Goal: Information Seeking & Learning: Get advice/opinions

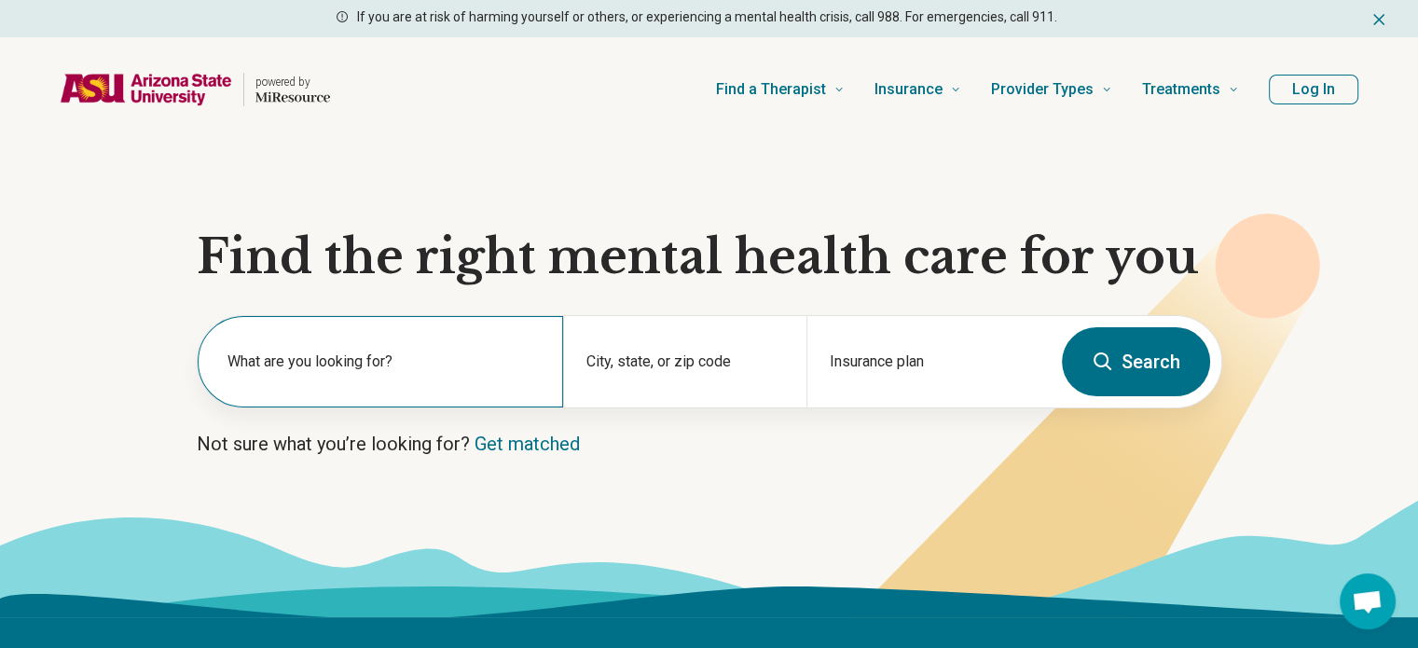
click at [300, 363] on label "What are you looking for?" at bounding box center [383, 361] width 313 height 22
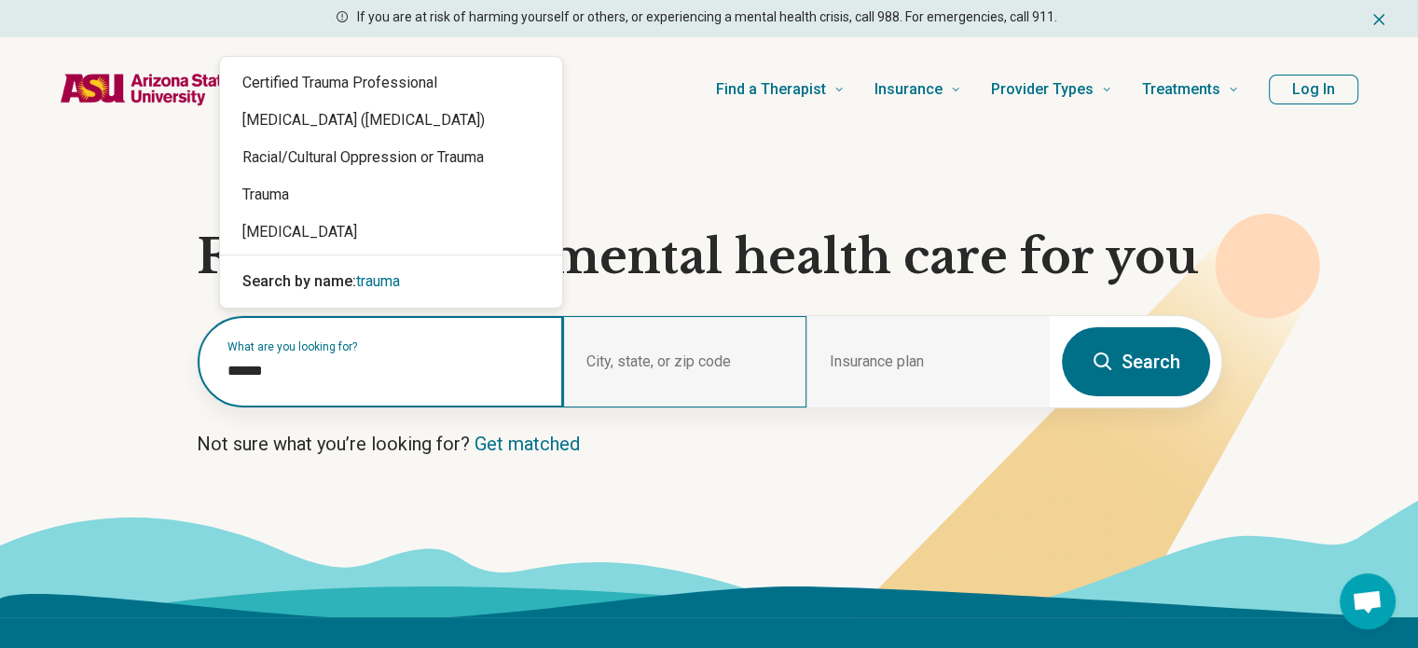
type input "******"
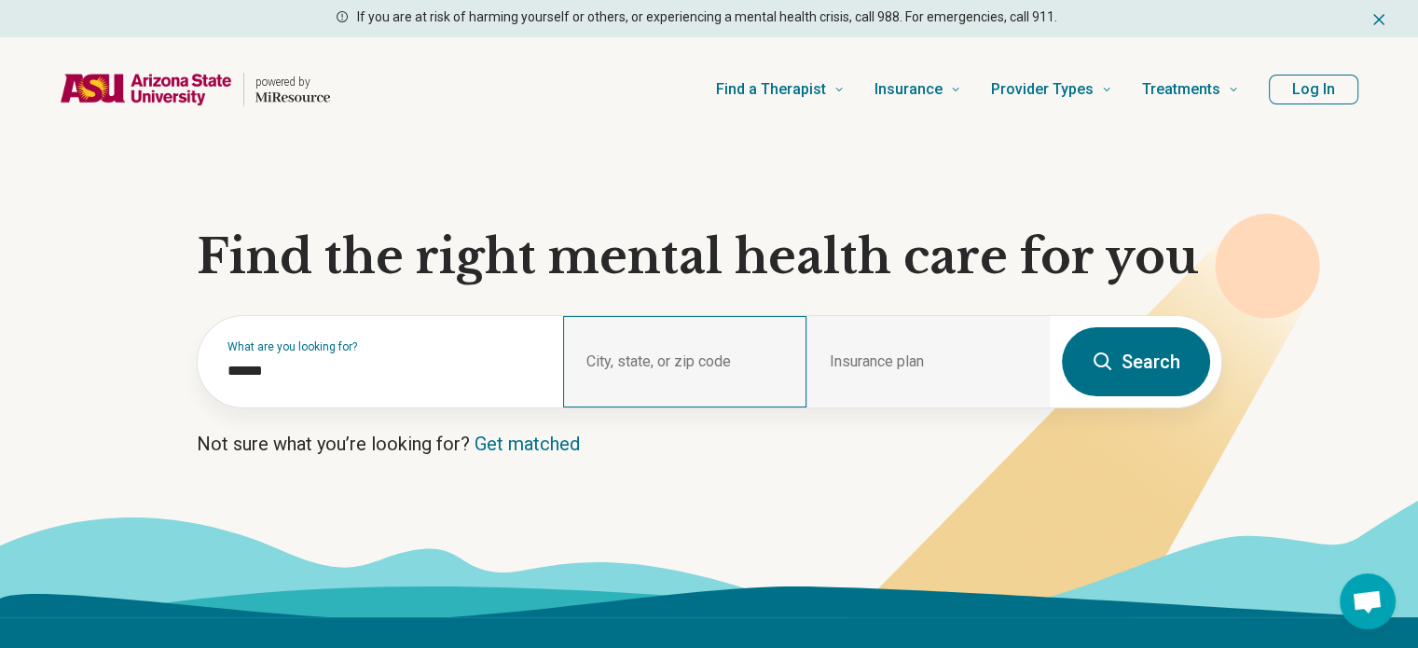
click at [641, 344] on div "City, state, or zip code" at bounding box center [684, 361] width 243 height 91
click at [600, 355] on div "City, state, or zip code" at bounding box center [684, 361] width 243 height 91
click at [730, 354] on div "City, state, or zip code" at bounding box center [684, 361] width 243 height 91
click at [612, 364] on div "City, state, or zip code" at bounding box center [684, 361] width 243 height 91
click at [629, 345] on div "City, state, or zip code" at bounding box center [684, 361] width 243 height 91
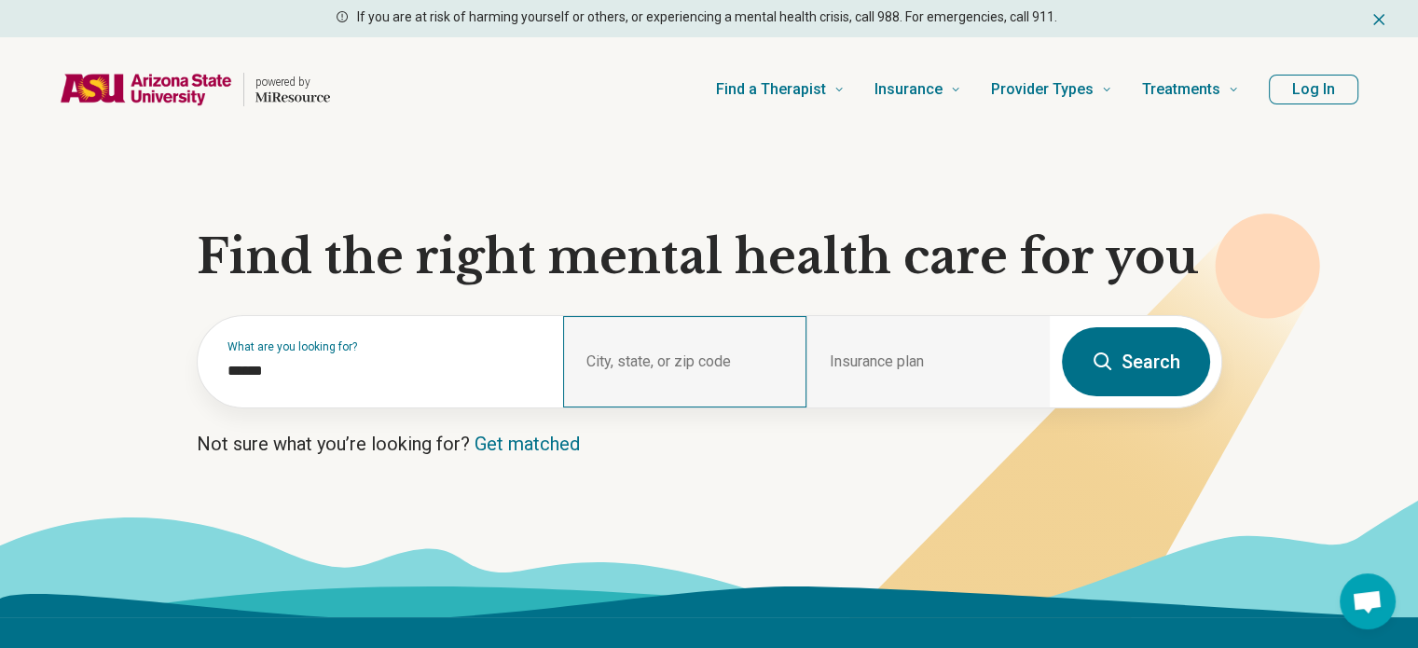
click at [623, 353] on div "City, state, or zip code" at bounding box center [684, 361] width 243 height 91
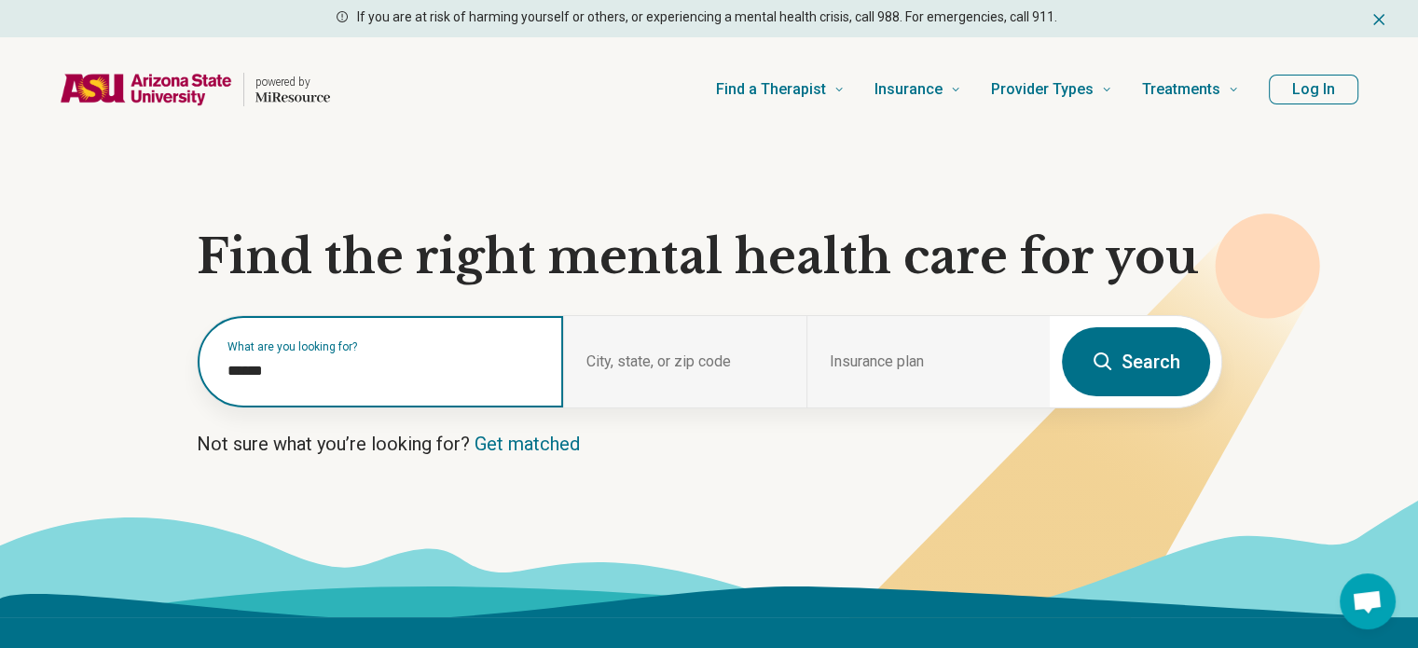
drag, startPoint x: 318, startPoint y: 376, endPoint x: 75, endPoint y: 367, distance: 243.4
click at [75, 367] on section "Find the right mental health care for you What are you looking for? City, state…" at bounding box center [709, 379] width 1418 height 475
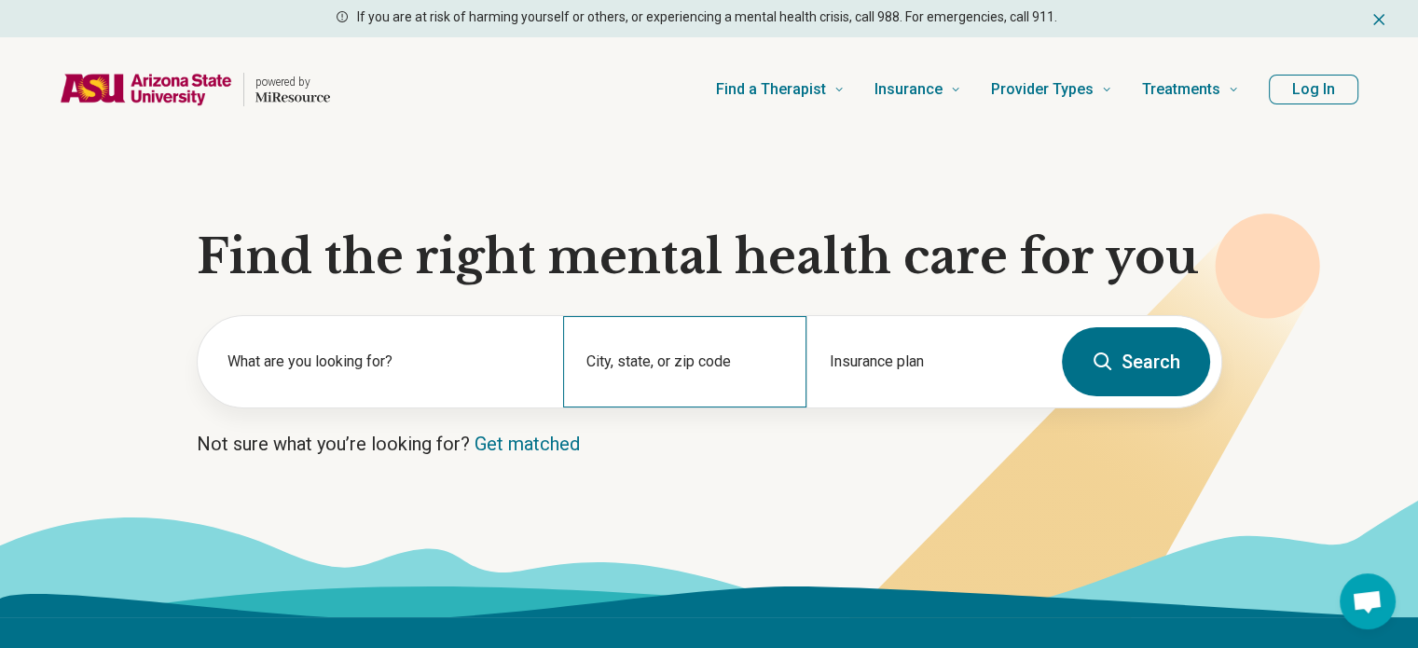
click at [655, 329] on div "City, state, or zip code" at bounding box center [684, 361] width 243 height 91
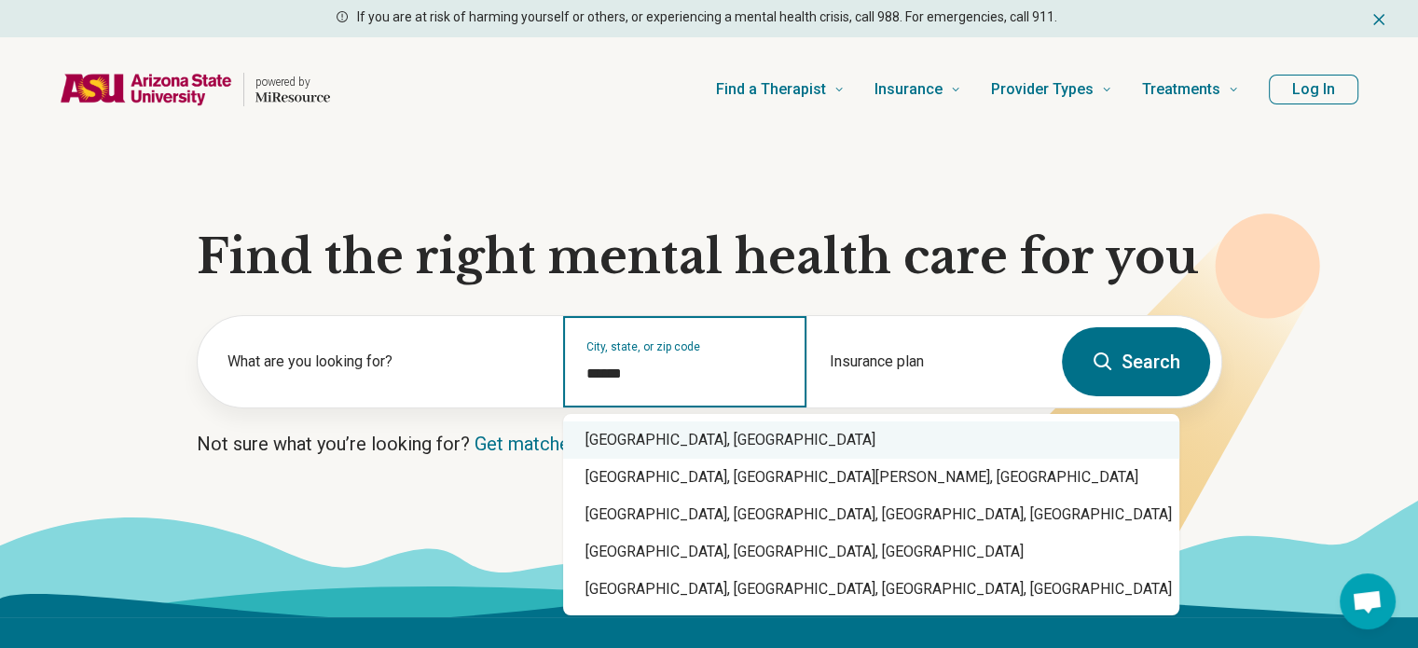
click at [624, 439] on div "[GEOGRAPHIC_DATA], [GEOGRAPHIC_DATA]" at bounding box center [871, 439] width 616 height 37
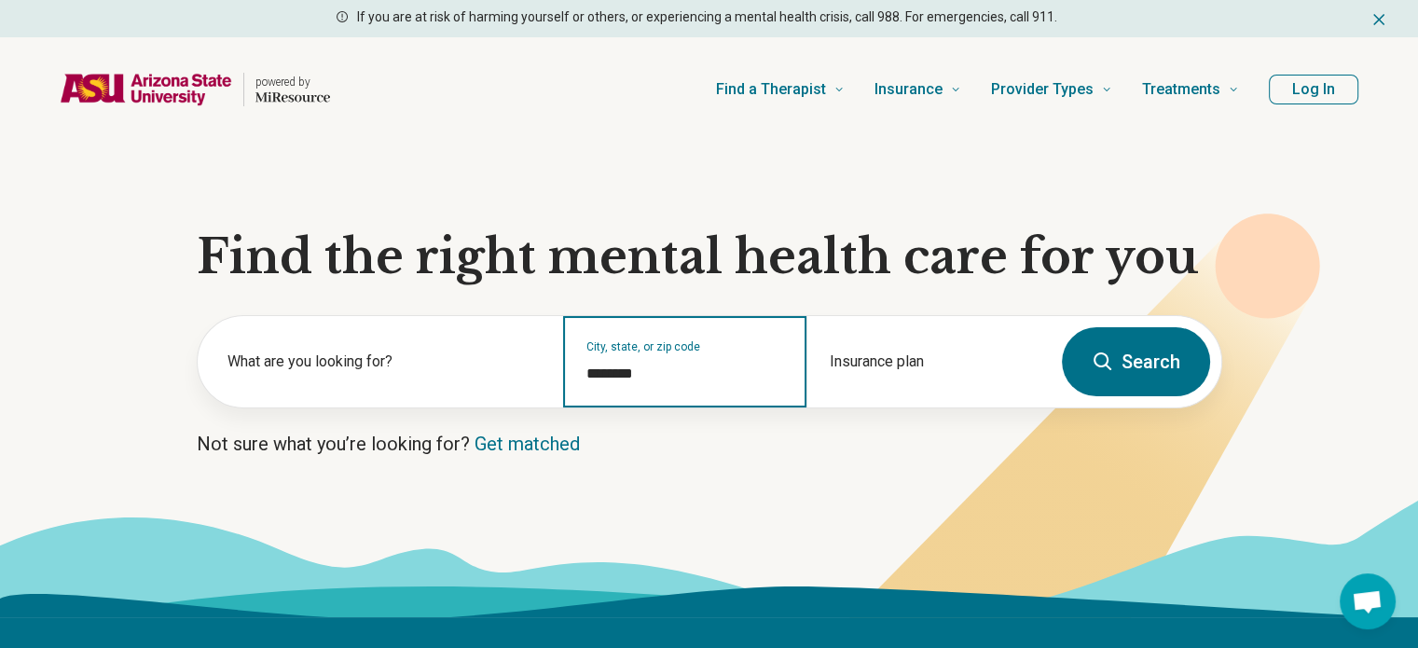
type input "********"
click at [727, 464] on section "Find the right mental health care for you What are you looking for? City, state…" at bounding box center [709, 379] width 1418 height 475
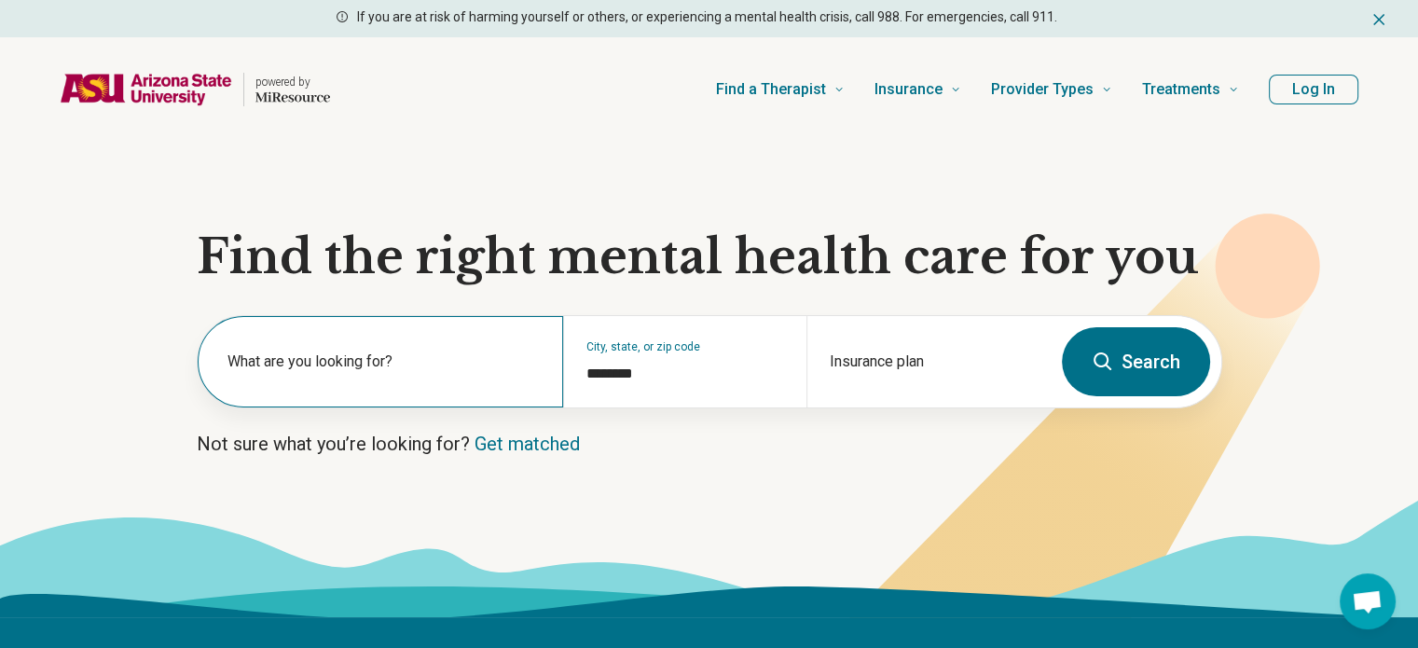
click at [365, 397] on div "What are you looking for?" at bounding box center [380, 361] width 365 height 91
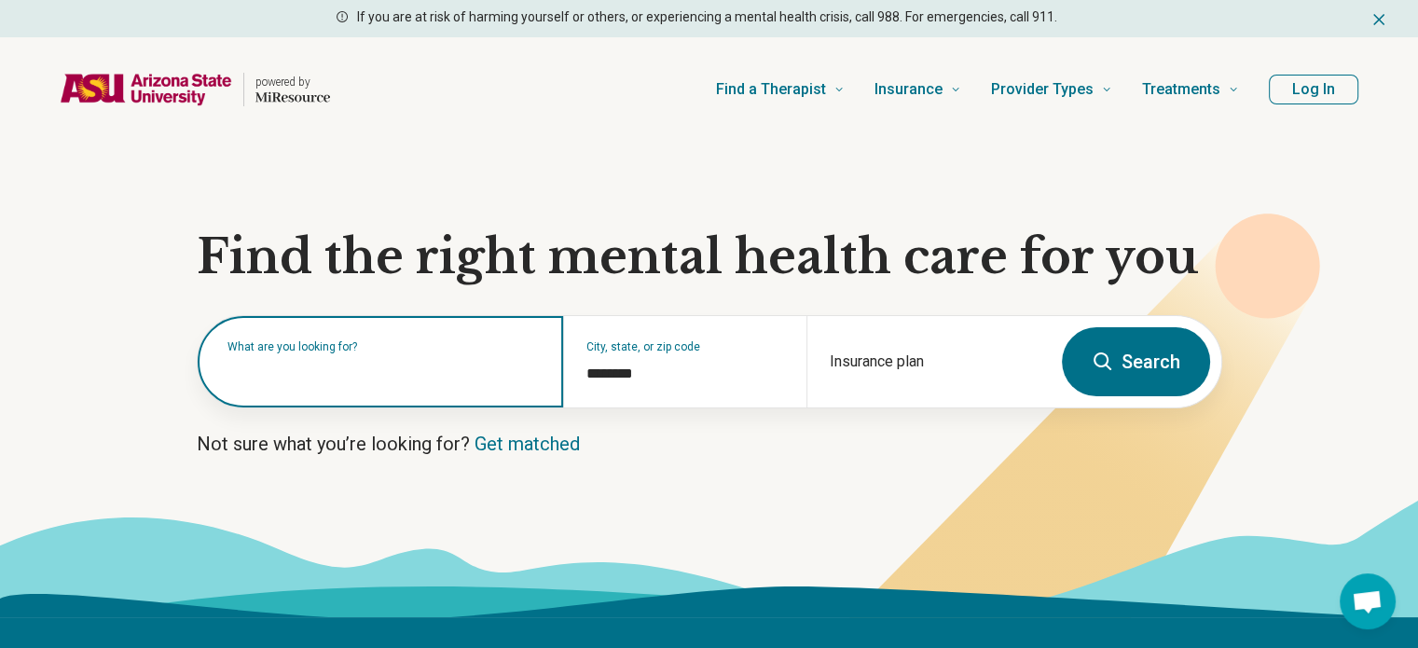
type input "*"
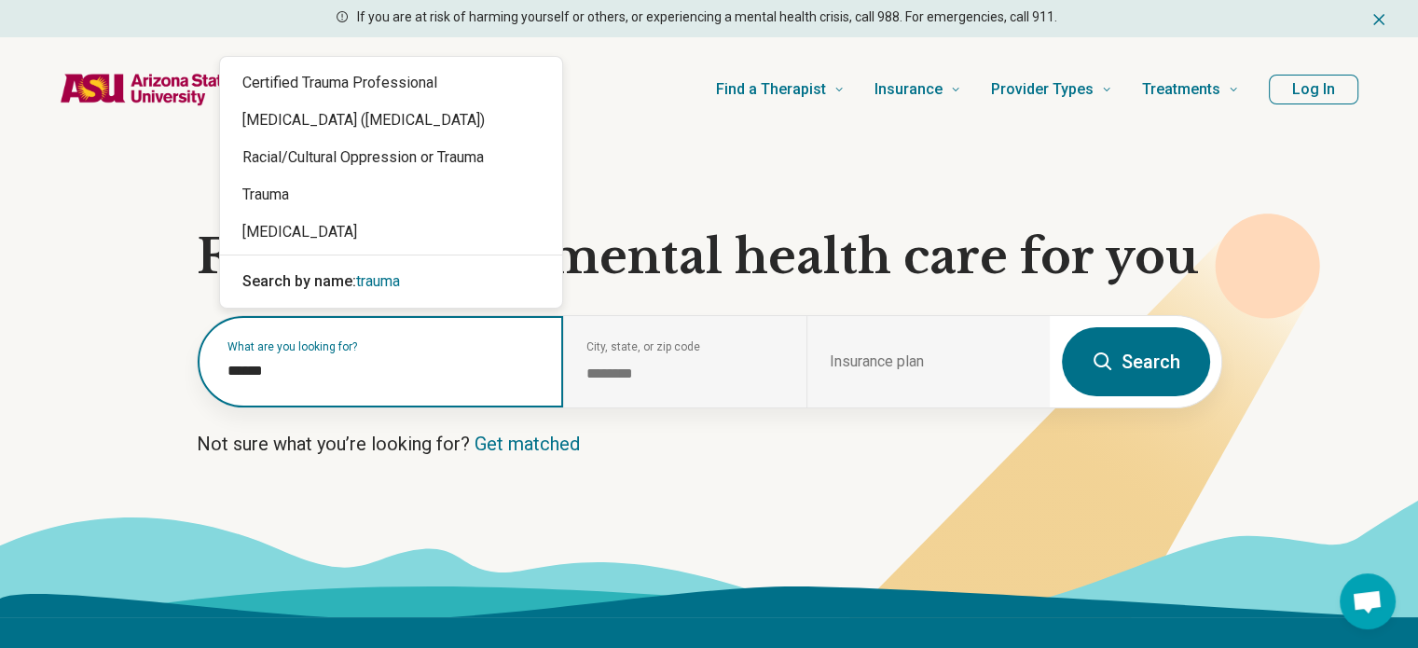
type input "******"
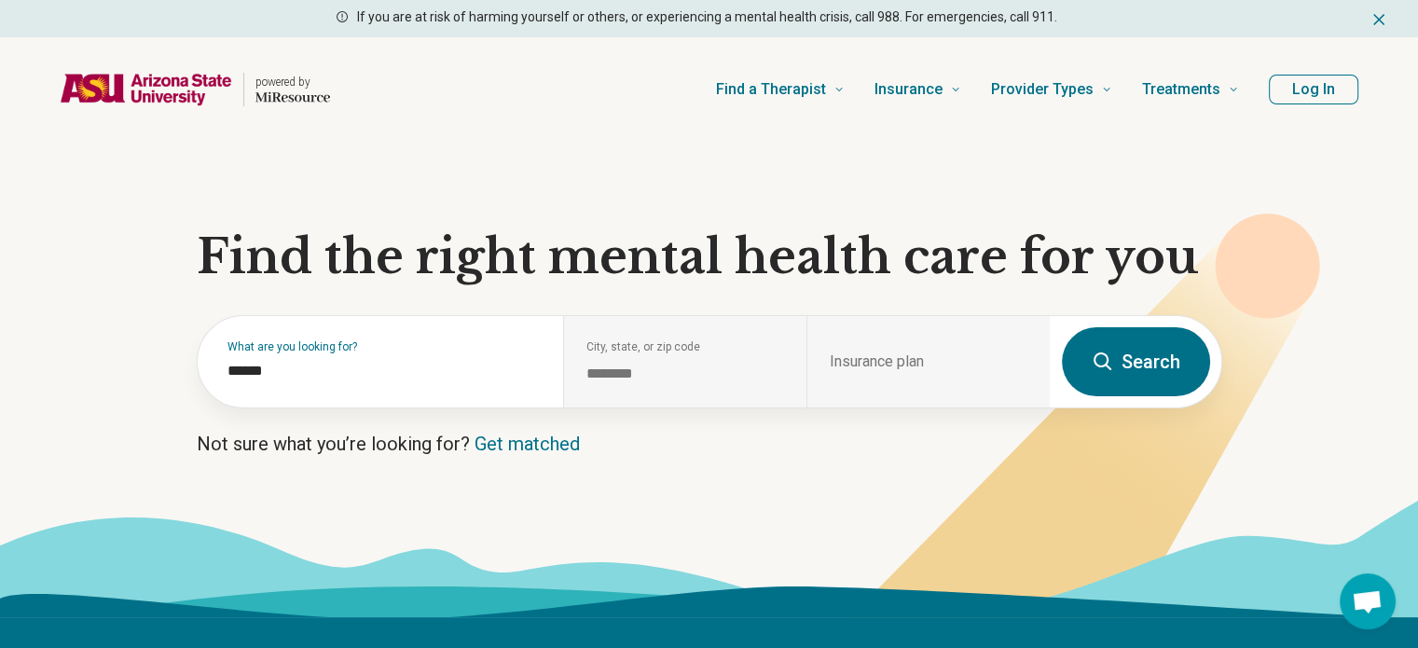
click at [690, 471] on section "Find the right mental health care for you What are you looking for? City, state…" at bounding box center [709, 379] width 1418 height 475
click at [1113, 364] on icon at bounding box center [1102, 361] width 22 height 22
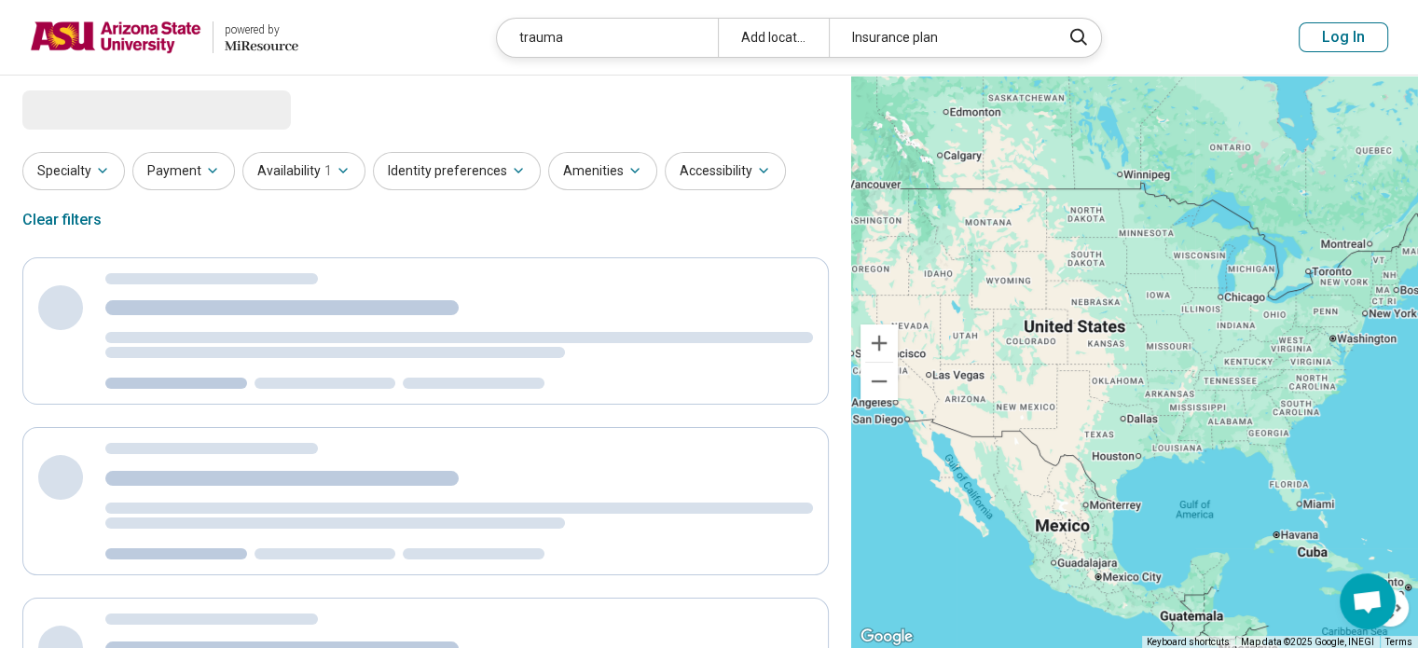
select select "***"
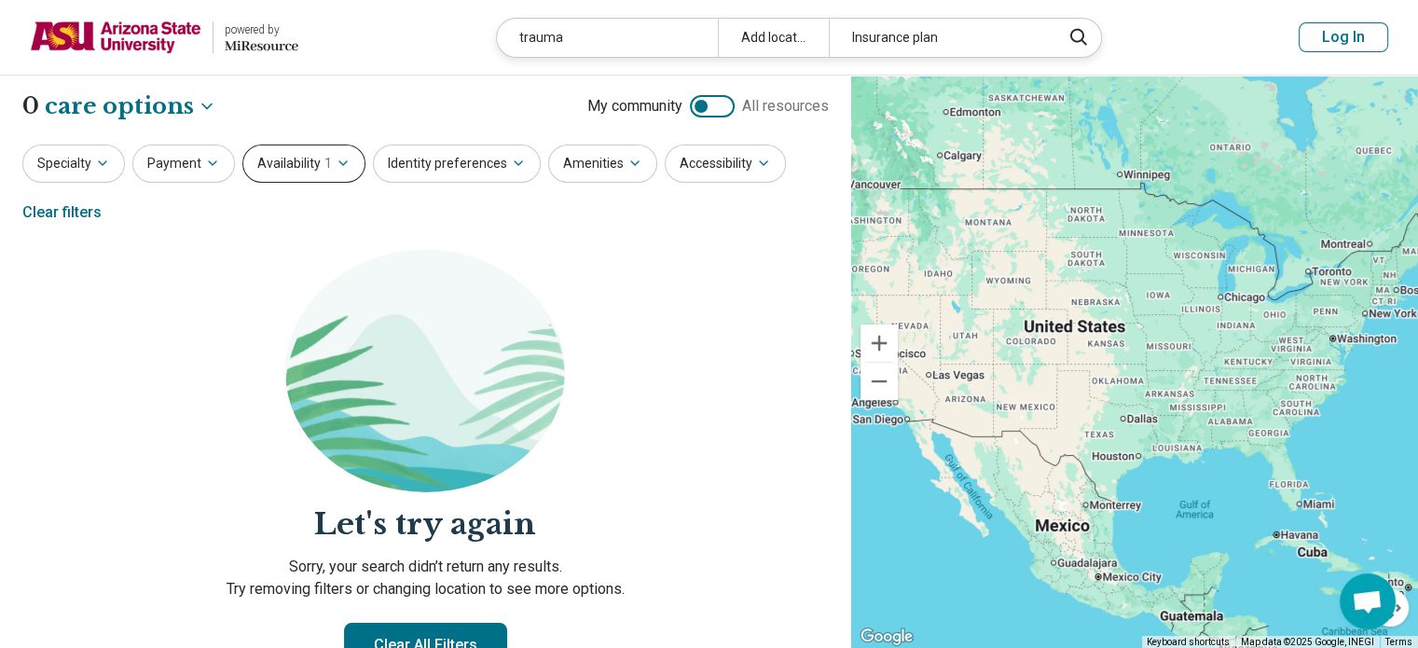
click at [336, 166] on icon "button" at bounding box center [343, 163] width 15 height 15
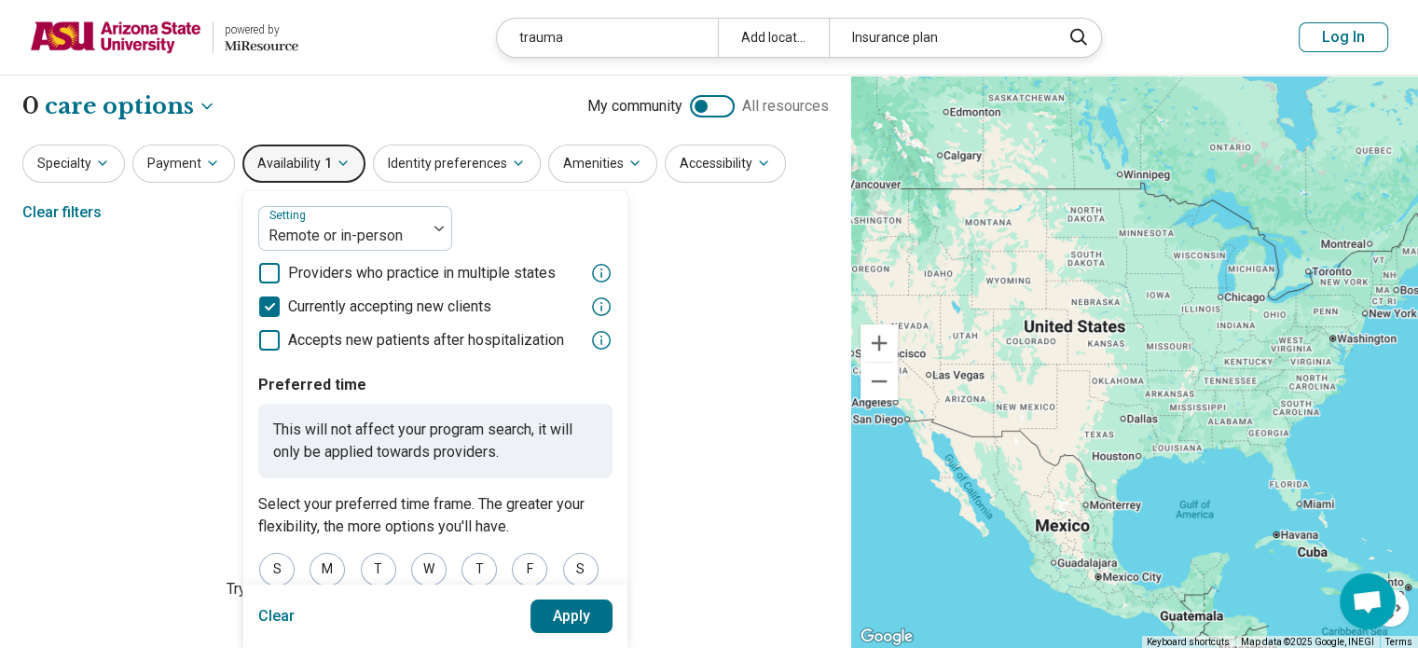
click at [89, 391] on section "Let's try again Sorry, your search didn’t return any results. Try removing filt…" at bounding box center [425, 502] width 806 height 504
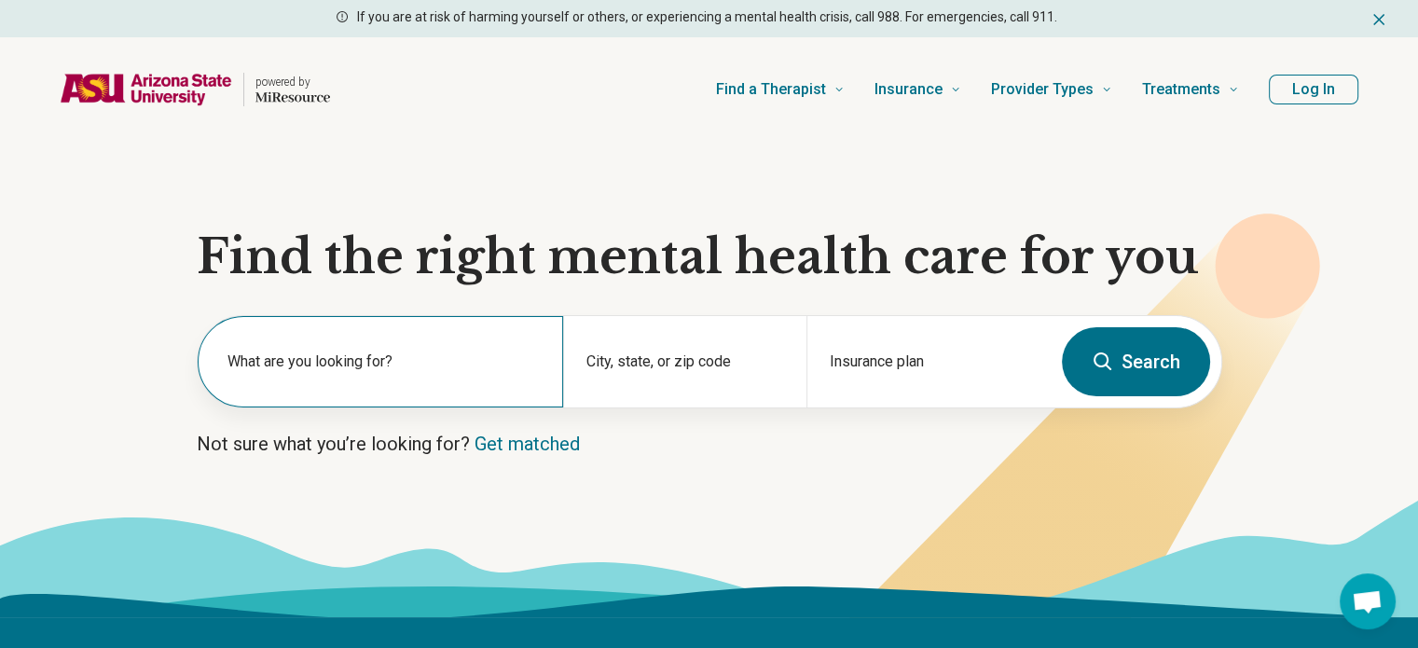
click at [425, 368] on label "What are you looking for?" at bounding box center [383, 361] width 313 height 22
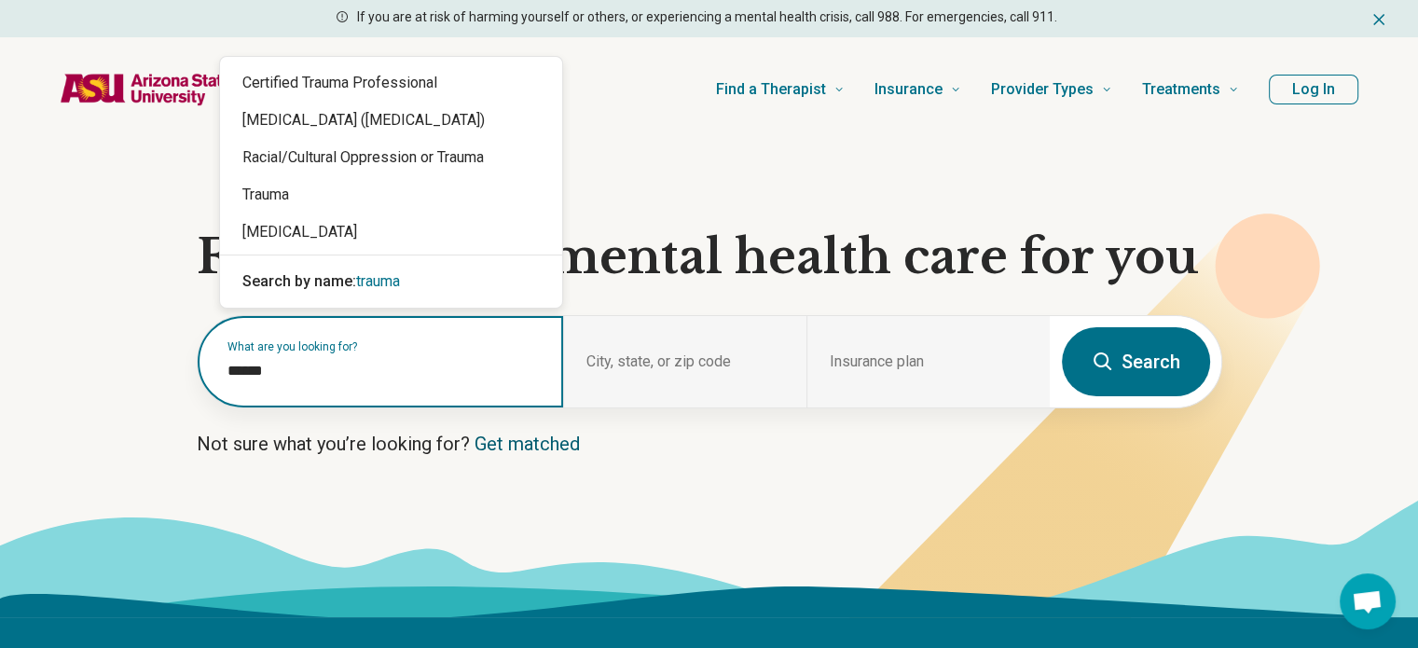
type input "******"
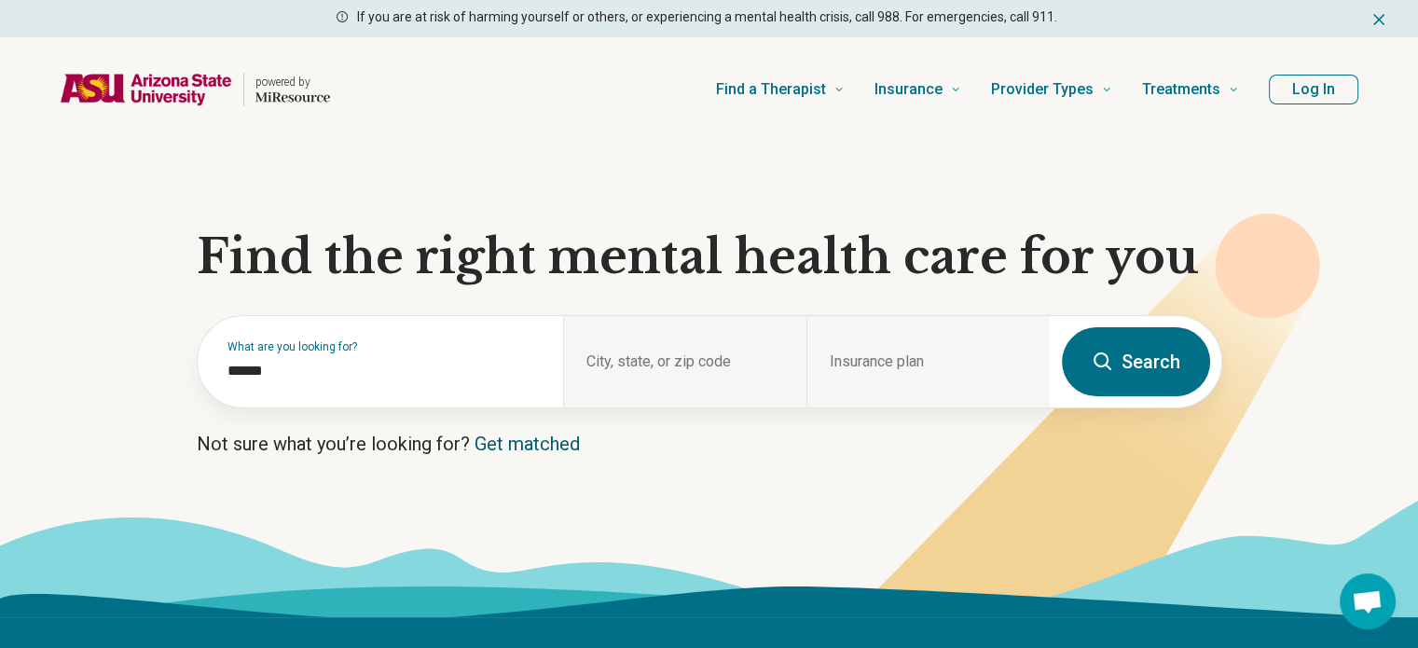
click at [483, 441] on link "Get matched" at bounding box center [526, 443] width 105 height 22
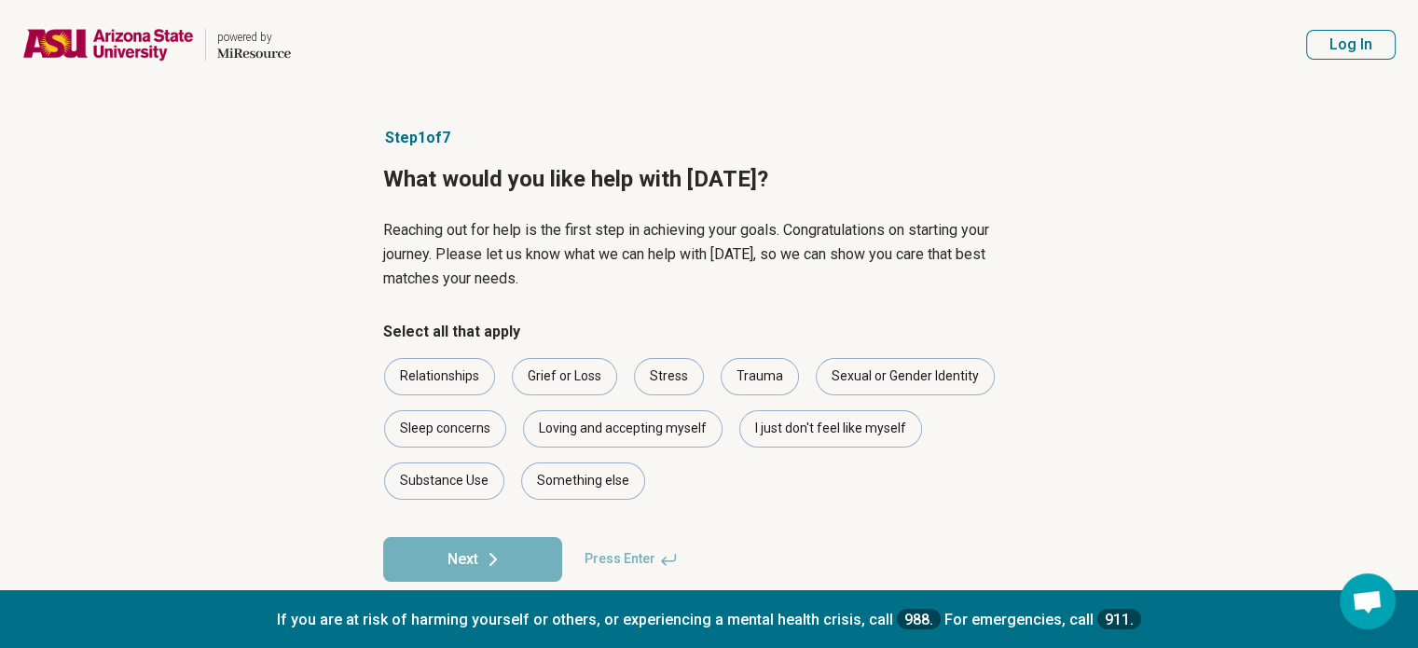
scroll to position [29, 0]
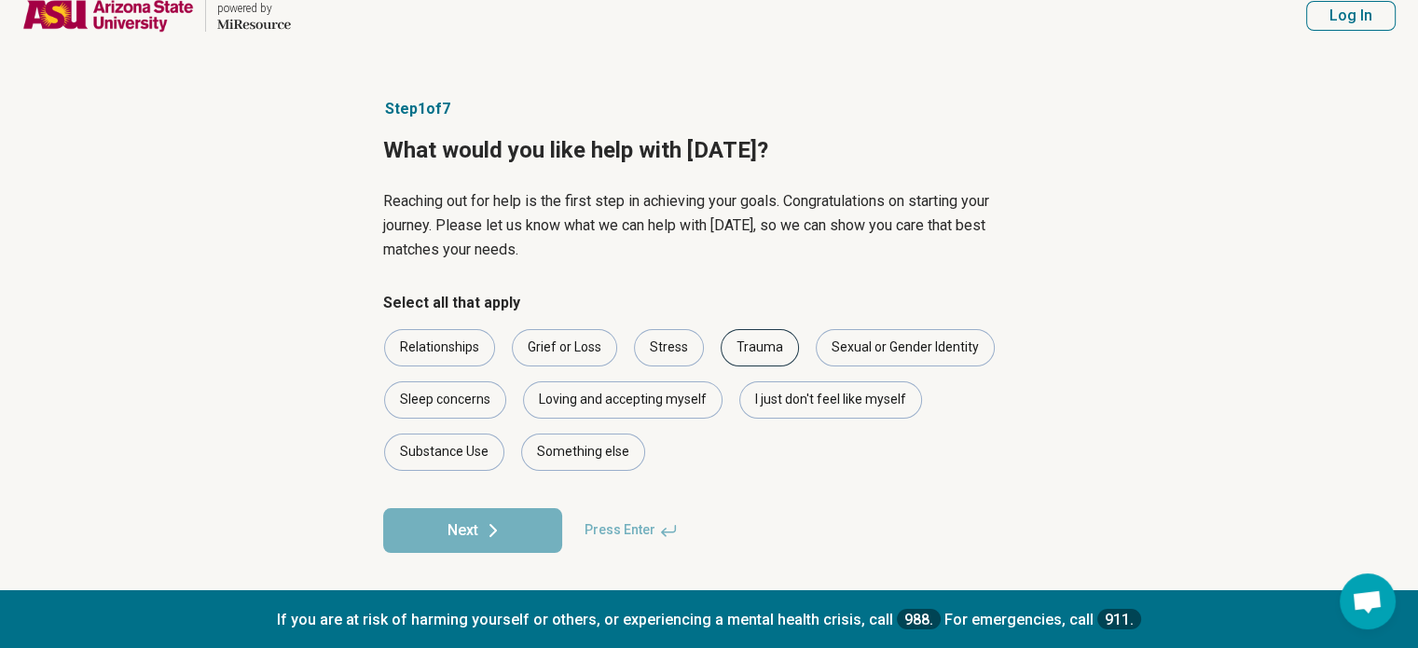
click at [752, 340] on div "Trauma" at bounding box center [759, 347] width 78 height 37
click at [450, 545] on button "Next" at bounding box center [472, 530] width 179 height 45
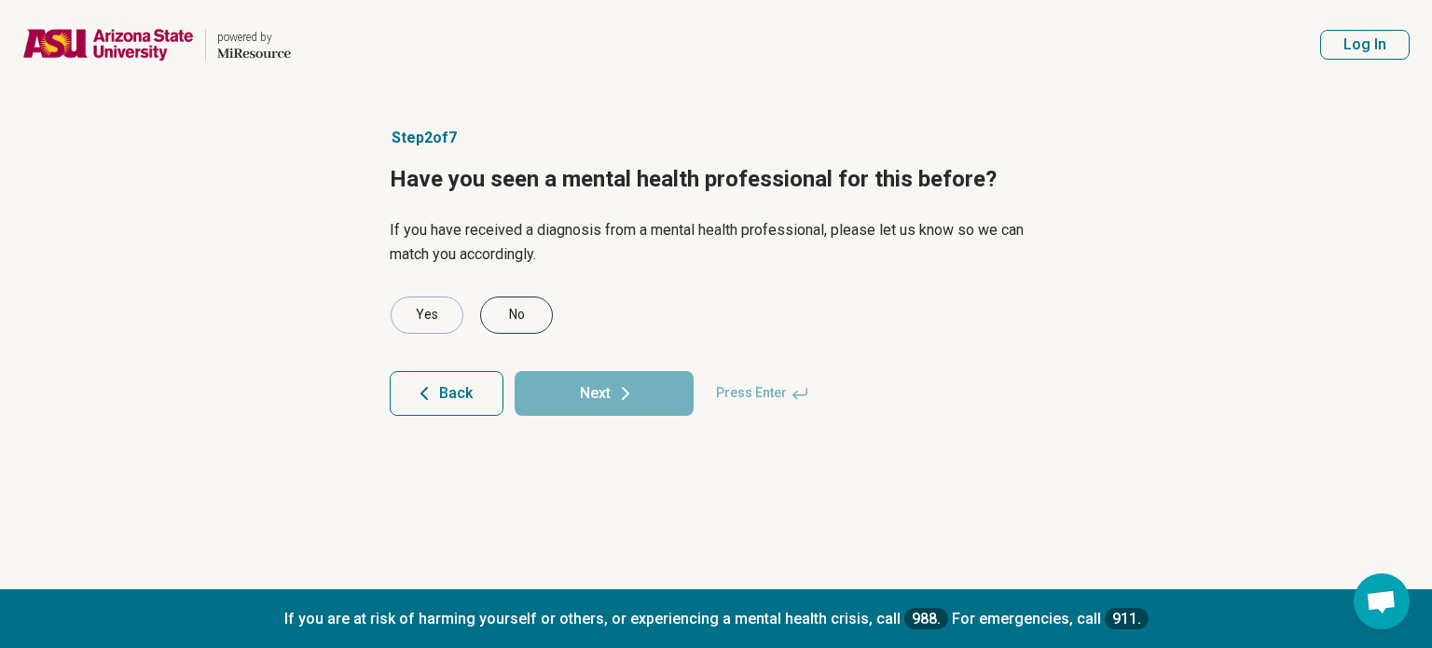
click at [511, 309] on div "No" at bounding box center [516, 314] width 73 height 37
click at [618, 391] on icon at bounding box center [625, 393] width 22 height 22
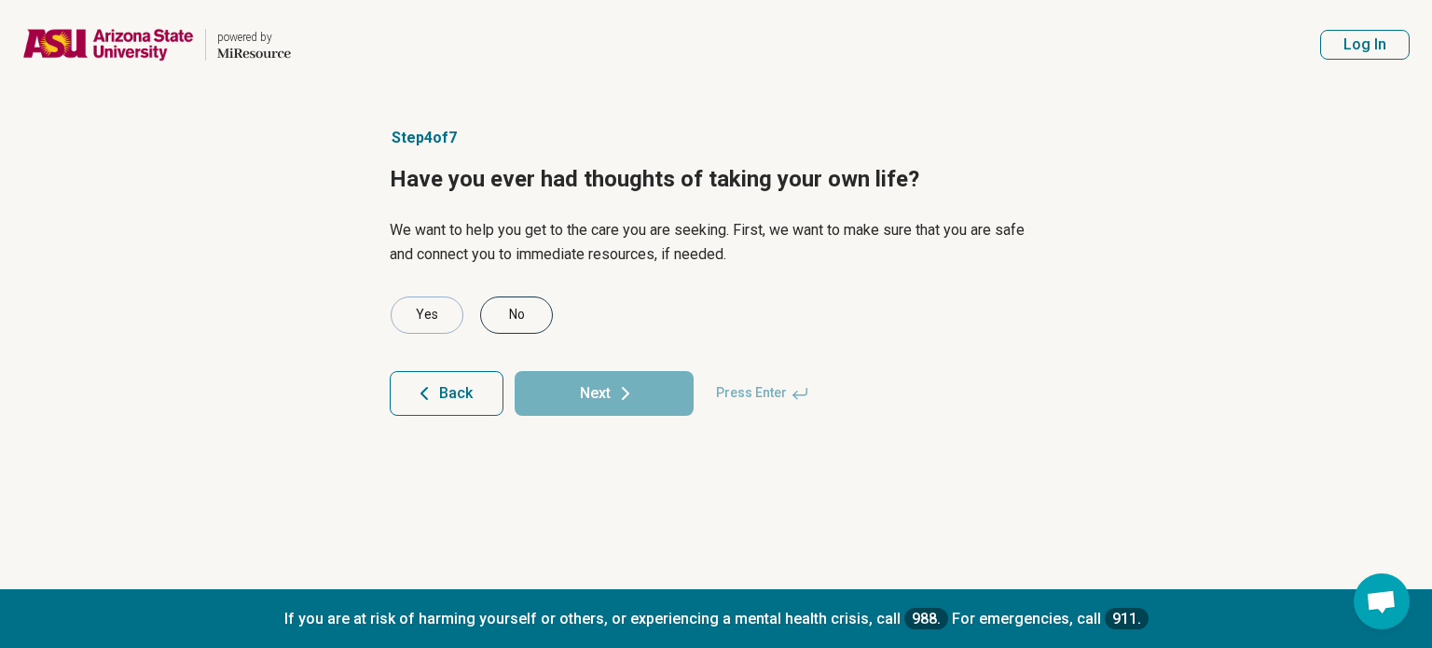
click at [517, 319] on div "No" at bounding box center [516, 314] width 73 height 37
click at [600, 409] on button "Next" at bounding box center [603, 393] width 179 height 45
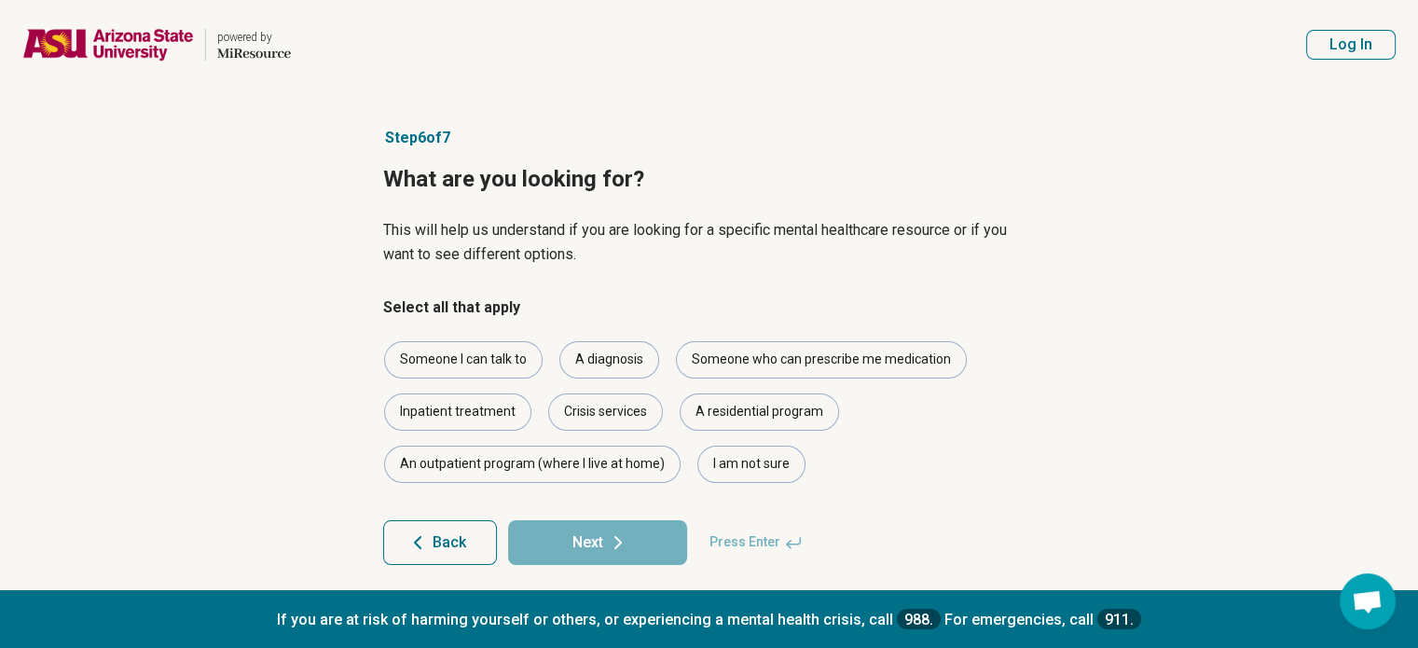
scroll to position [12, 0]
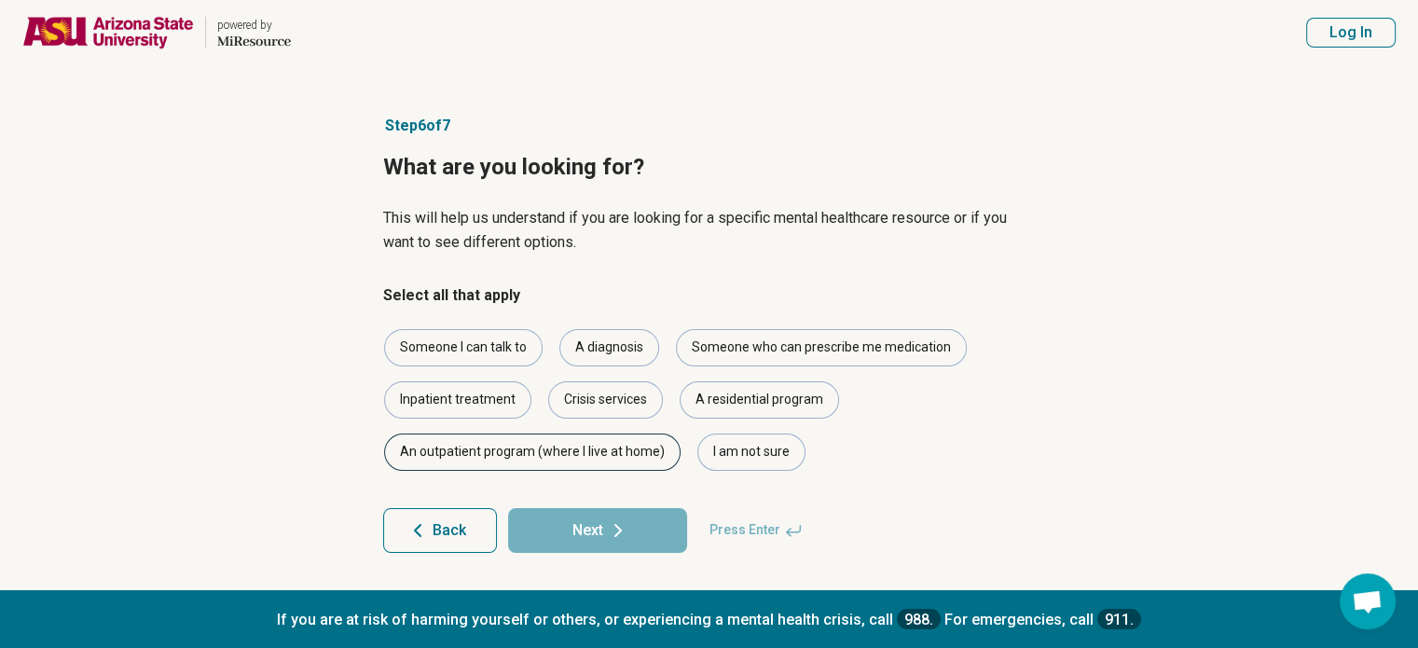
click at [513, 461] on div "An outpatient program (where I live at home)" at bounding box center [532, 451] width 296 height 37
click at [581, 523] on button "Next" at bounding box center [597, 530] width 179 height 45
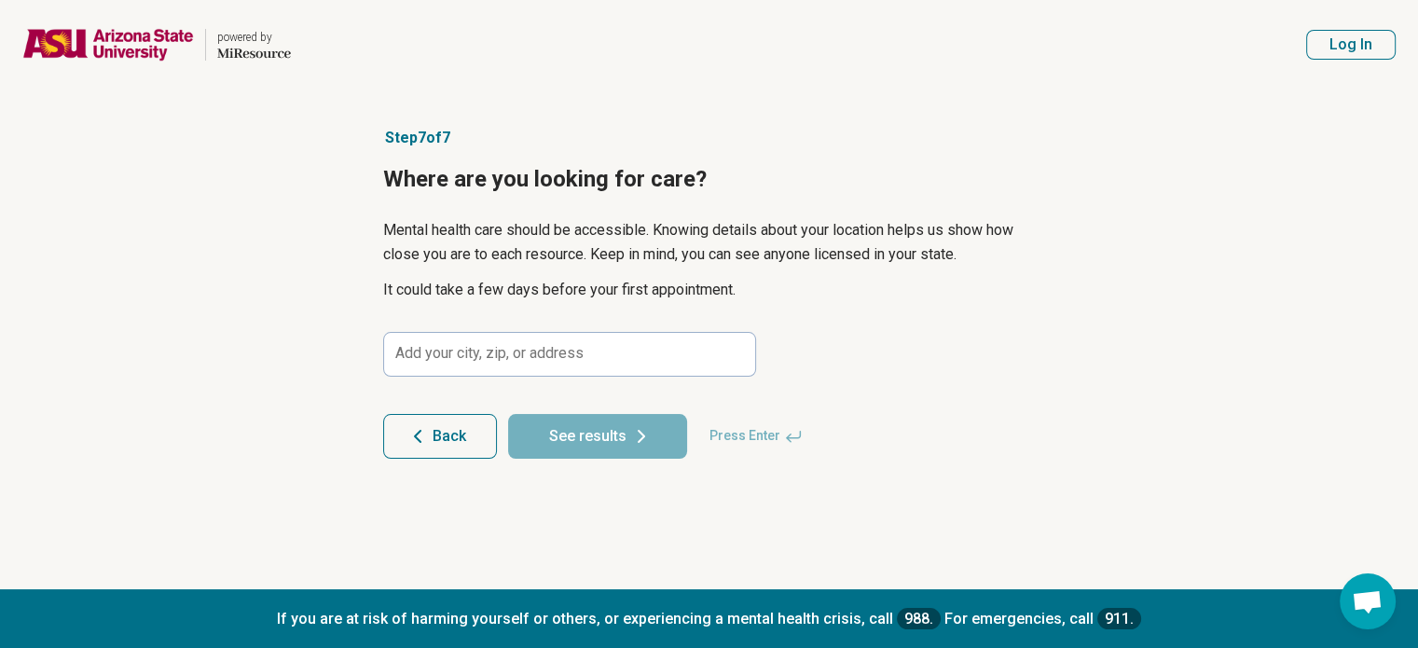
scroll to position [0, 0]
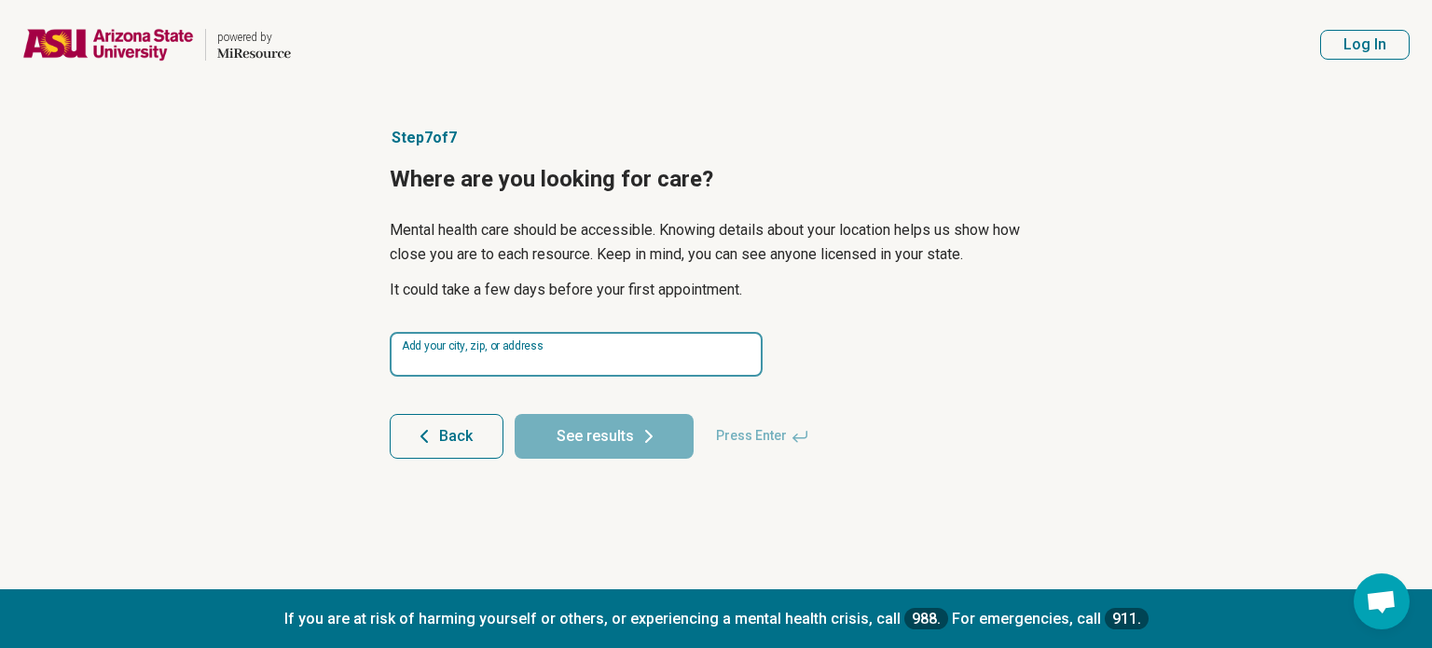
click at [436, 358] on input at bounding box center [576, 354] width 373 height 45
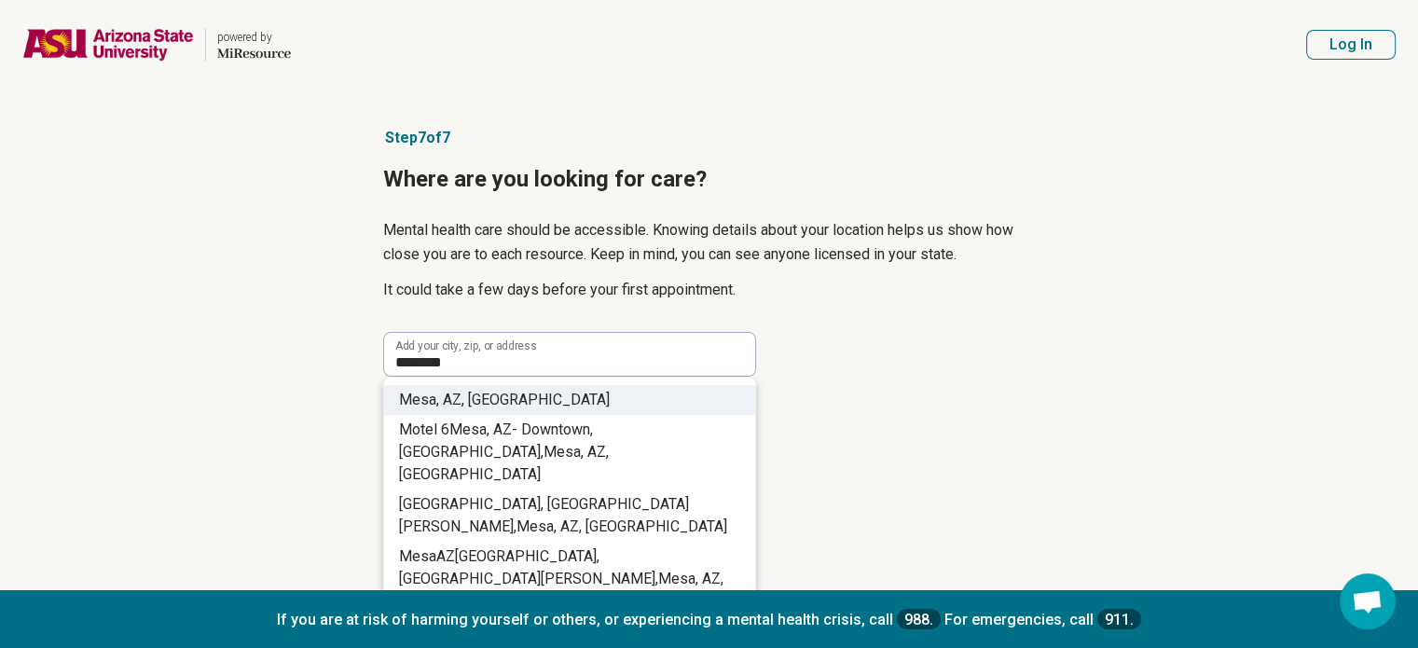
click at [429, 396] on span "Mesa," at bounding box center [419, 400] width 40 height 18
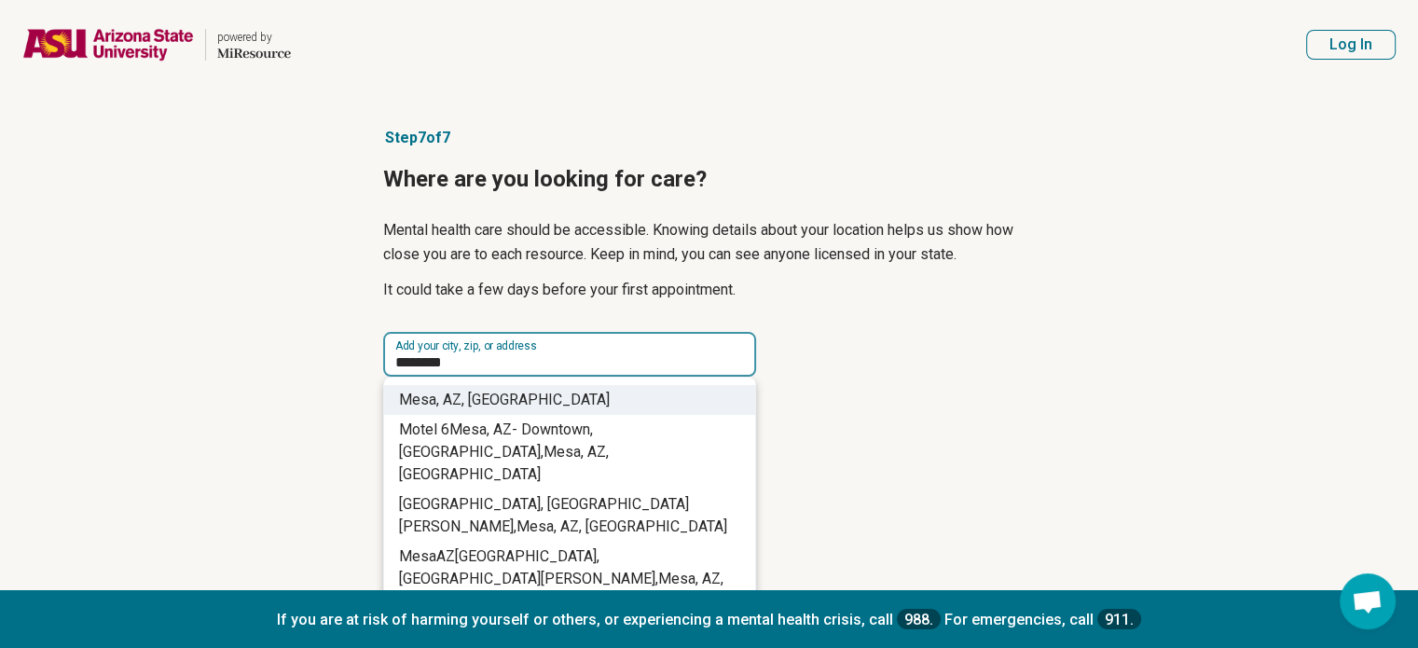
type input "**********"
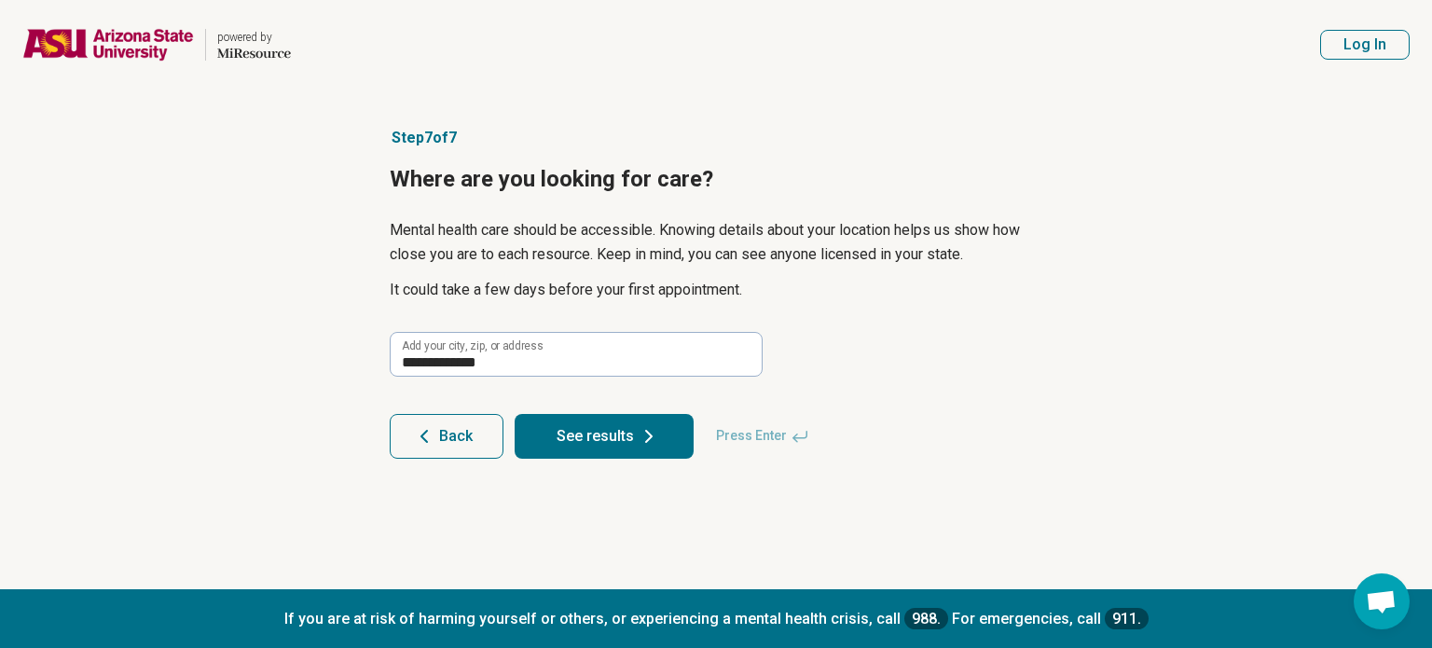
click at [621, 438] on button "See results" at bounding box center [603, 436] width 179 height 45
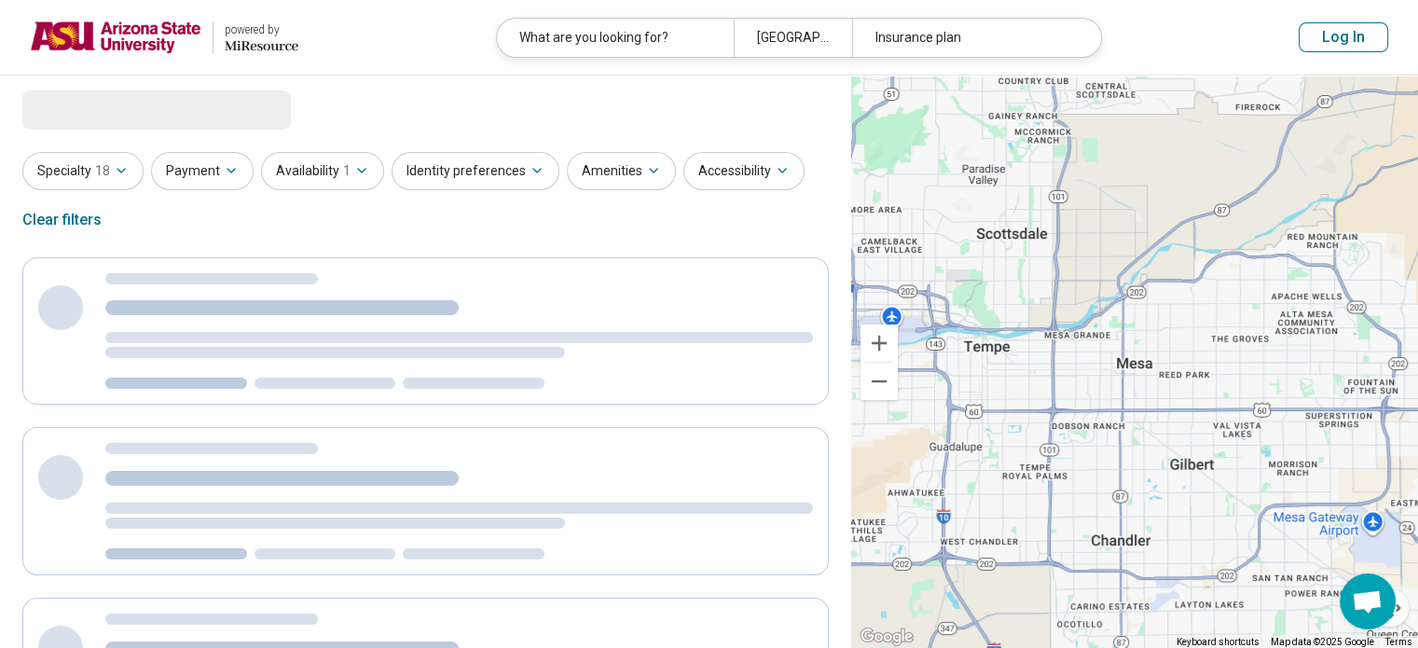
select select "***"
